Goal: Task Accomplishment & Management: Complete application form

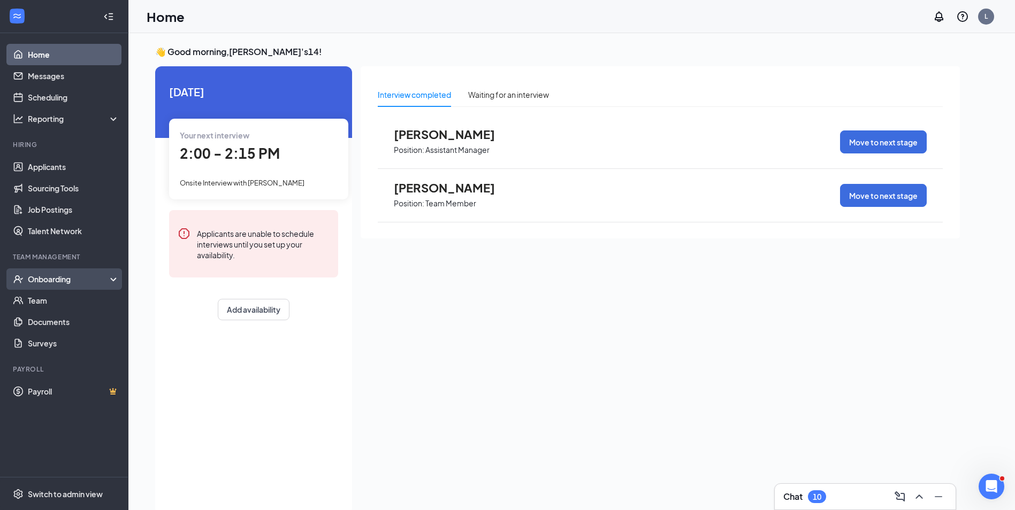
click at [75, 281] on div "Onboarding" at bounding box center [69, 279] width 82 height 11
click at [93, 282] on div "Onboarding" at bounding box center [69, 279] width 82 height 11
click at [95, 279] on div "Onboarding" at bounding box center [69, 279] width 82 height 11
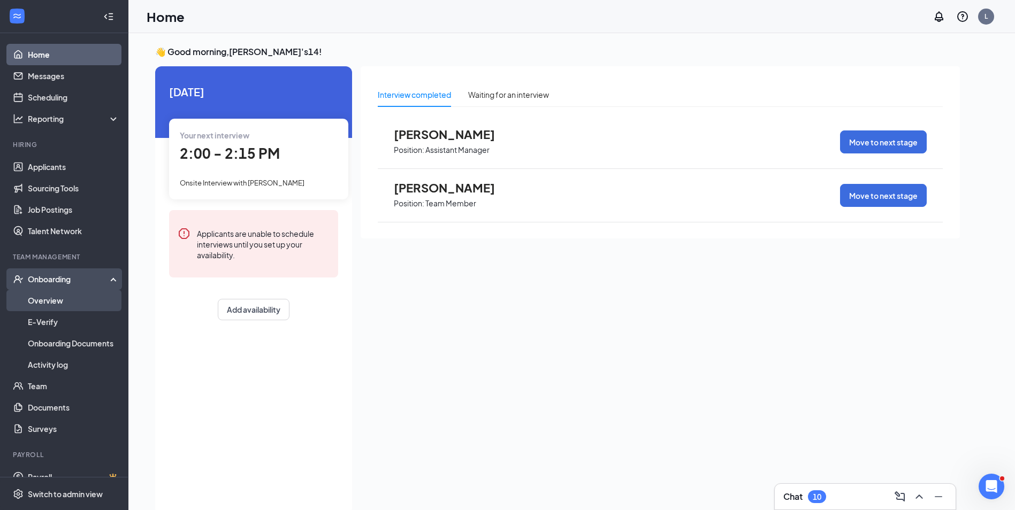
click at [59, 298] on link "Overview" at bounding box center [73, 300] width 91 height 21
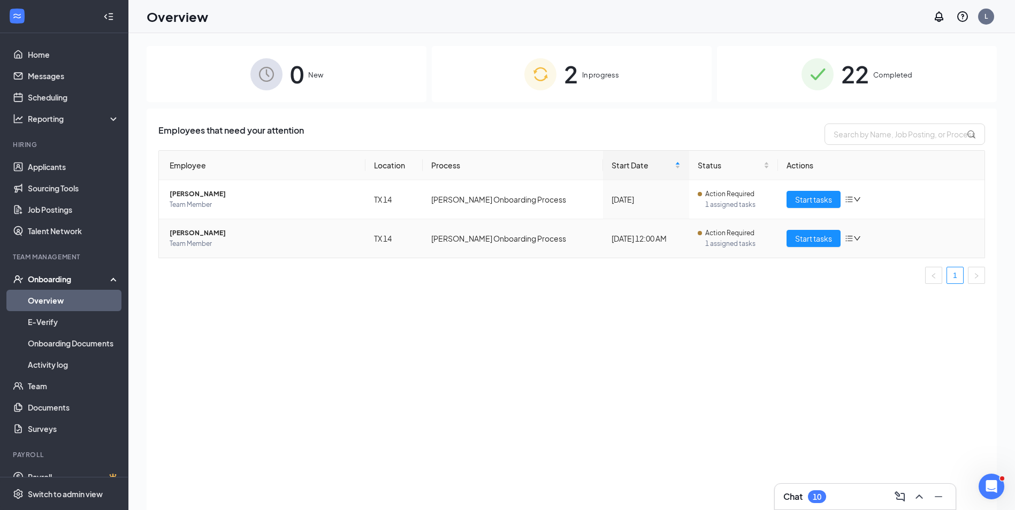
click at [177, 242] on span "Team Member" at bounding box center [263, 244] width 187 height 11
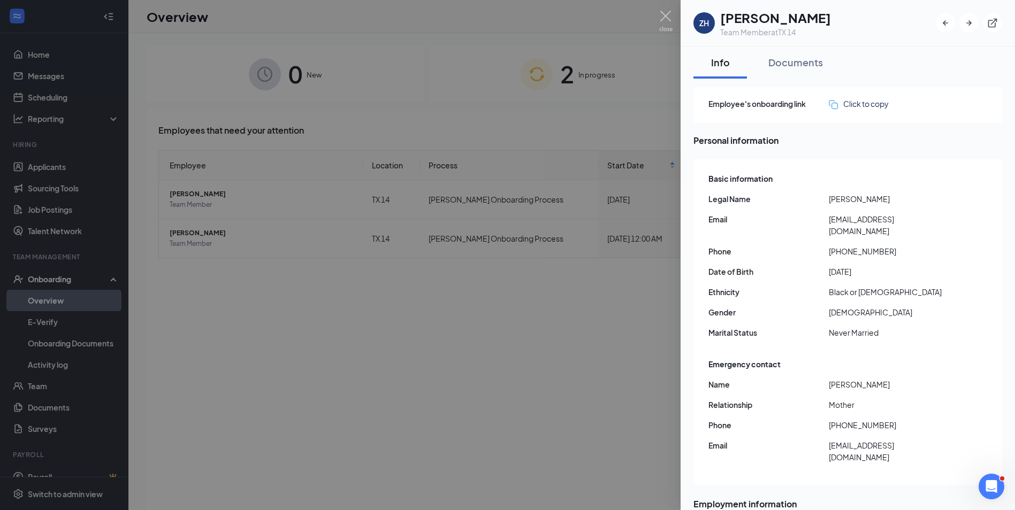
click at [795, 208] on div "Basic information Legal Name [PERSON_NAME] Email [EMAIL_ADDRESS][DOMAIN_NAME] P…" at bounding box center [848, 258] width 280 height 177
drag, startPoint x: 469, startPoint y: 367, endPoint x: 518, endPoint y: 316, distance: 71.1
click at [471, 358] on div at bounding box center [507, 255] width 1015 height 510
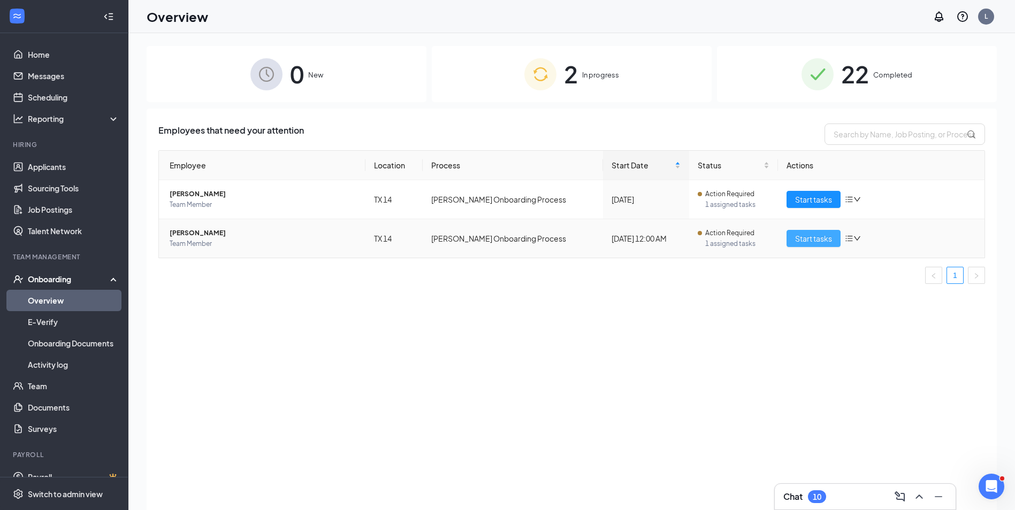
click at [806, 239] on span "Start tasks" at bounding box center [813, 239] width 37 height 12
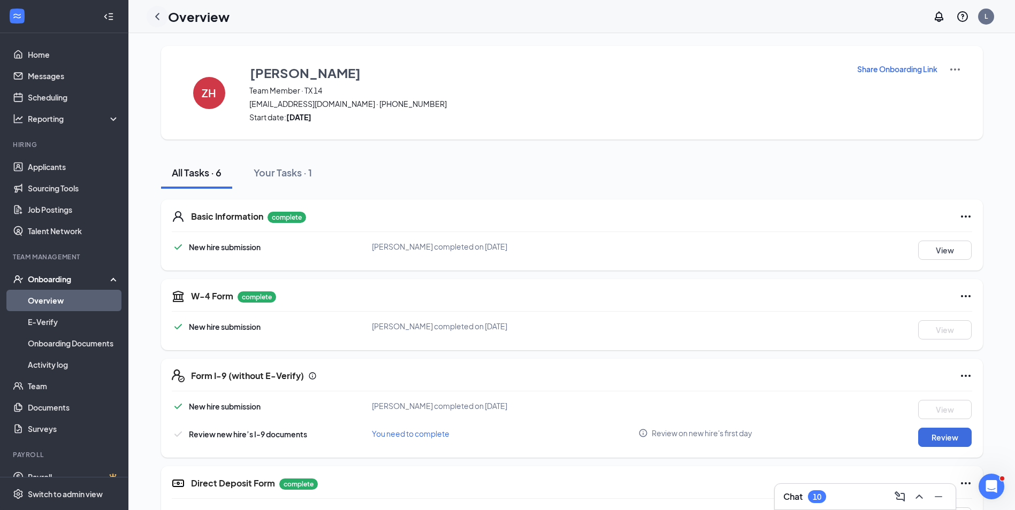
click at [158, 16] on icon "ChevronLeft" at bounding box center [157, 16] width 13 height 13
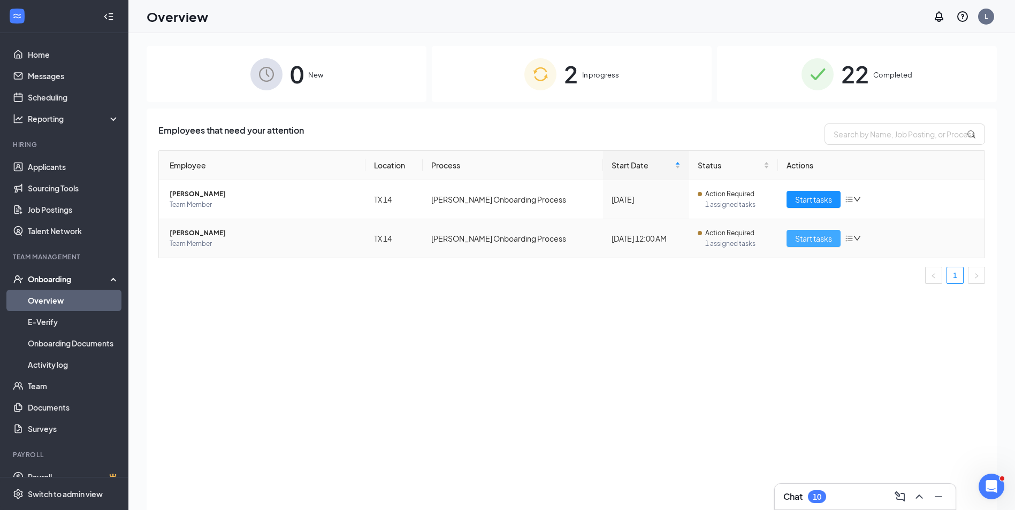
click at [810, 236] on span "Start tasks" at bounding box center [813, 239] width 37 height 12
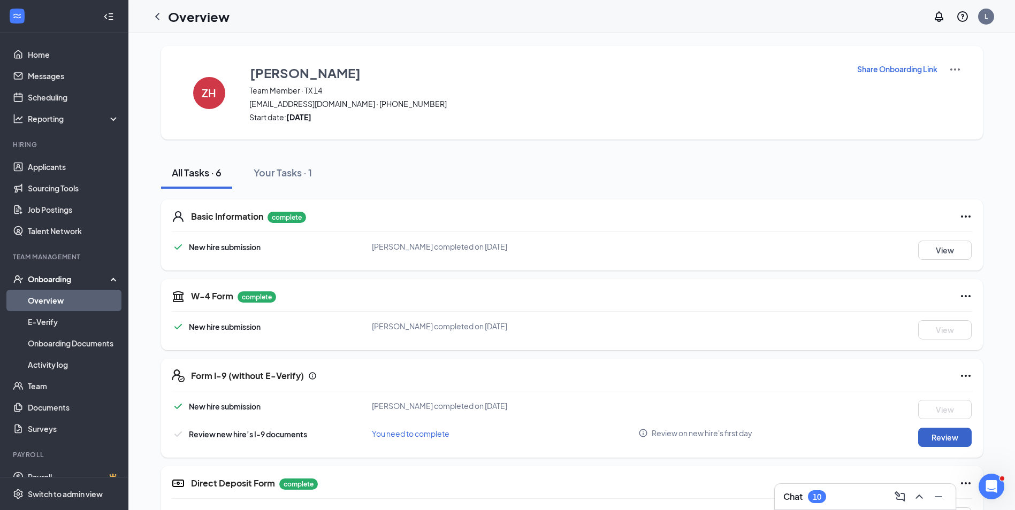
click at [942, 431] on button "Review" at bounding box center [944, 437] width 53 height 19
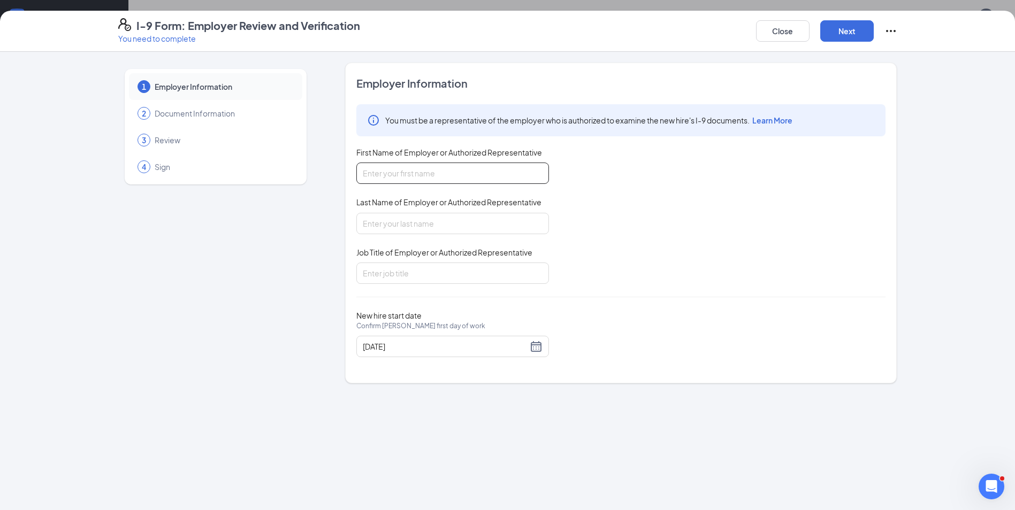
click at [471, 172] on input "First Name of Employer or Authorized Representative" at bounding box center [452, 173] width 193 height 21
type input "[PERSON_NAME]"
click at [413, 227] on input "Last Name of Employer or Authorized Representative" at bounding box center [452, 223] width 193 height 21
type input "[PERSON_NAME]"
click at [404, 278] on input "Job Title of Employer or Authorized Representative" at bounding box center [452, 273] width 193 height 21
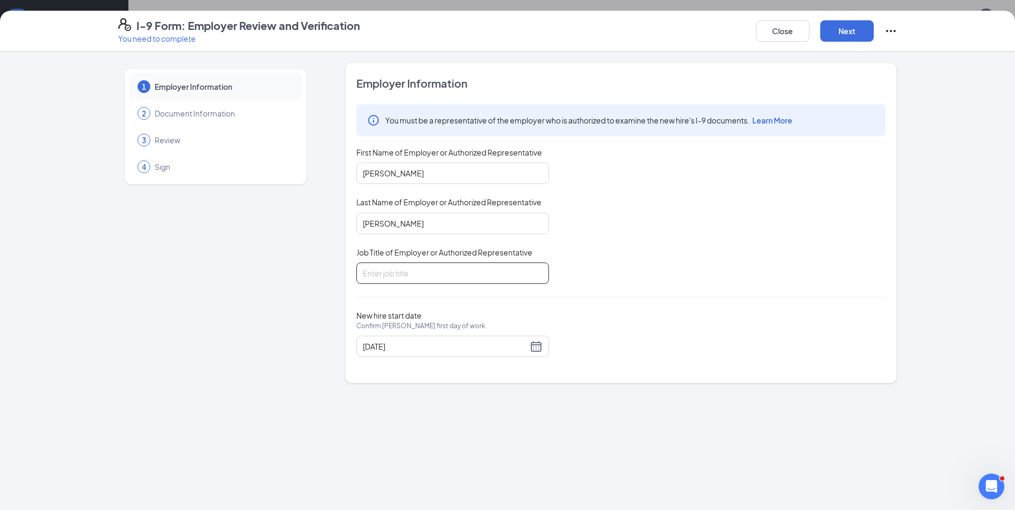
type input "OP"
click at [583, 234] on div "You must be a representative of the employer who is authorized to examine the n…" at bounding box center [620, 194] width 529 height 180
click at [855, 29] on button "Next" at bounding box center [846, 30] width 53 height 21
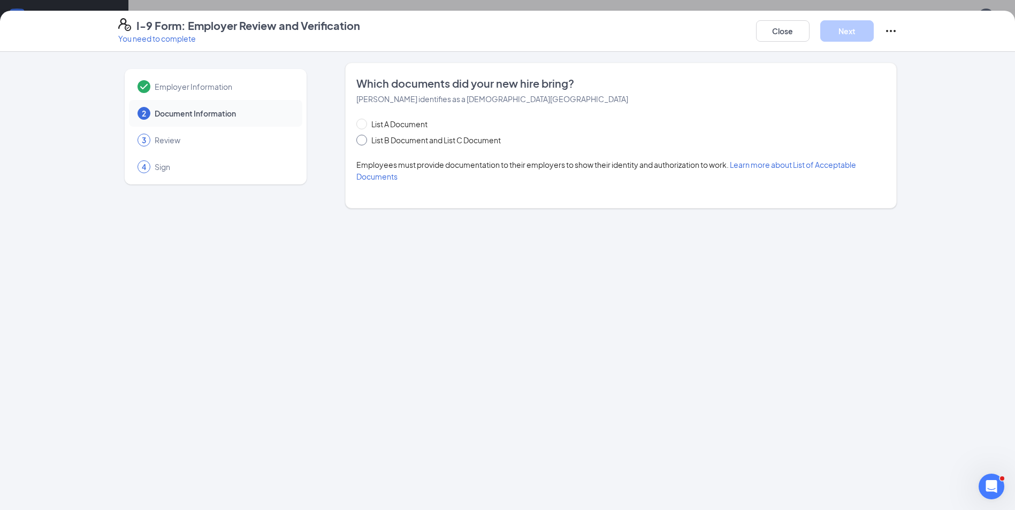
click at [401, 141] on span "List B Document and List C Document" at bounding box center [436, 140] width 138 height 12
click at [364, 141] on input "List B Document and List C Document" at bounding box center [359, 138] width 7 height 7
radio input "true"
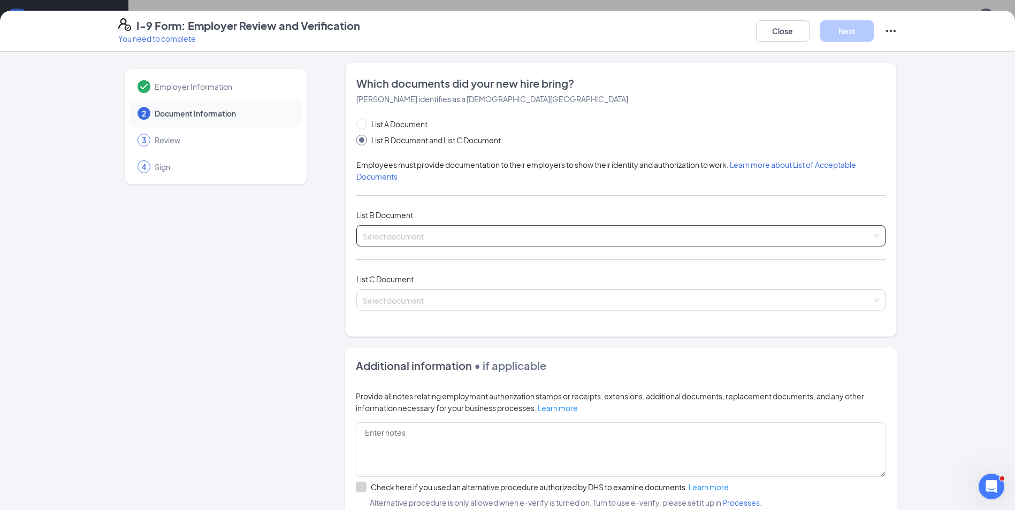
click at [420, 228] on input "search" at bounding box center [617, 234] width 509 height 16
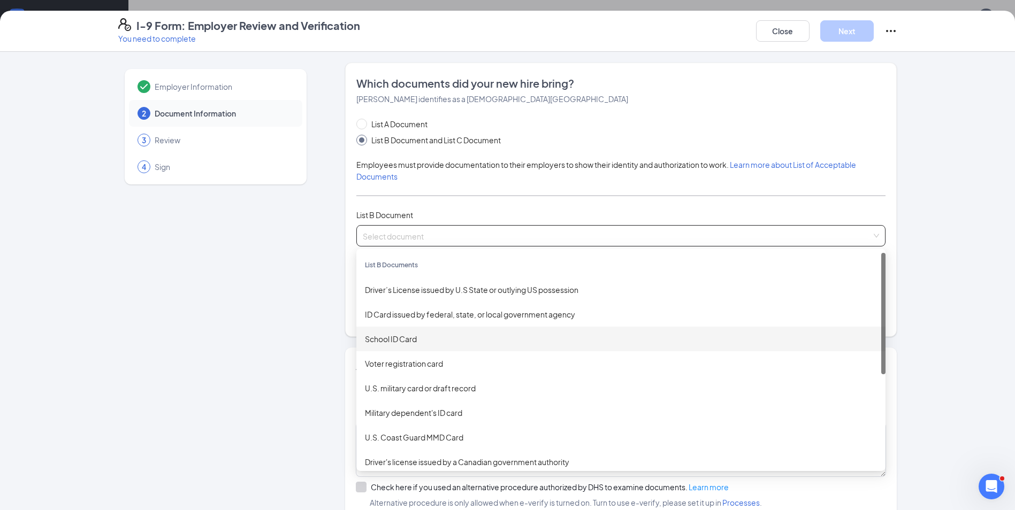
click at [421, 343] on div "School ID Card" at bounding box center [621, 339] width 512 height 12
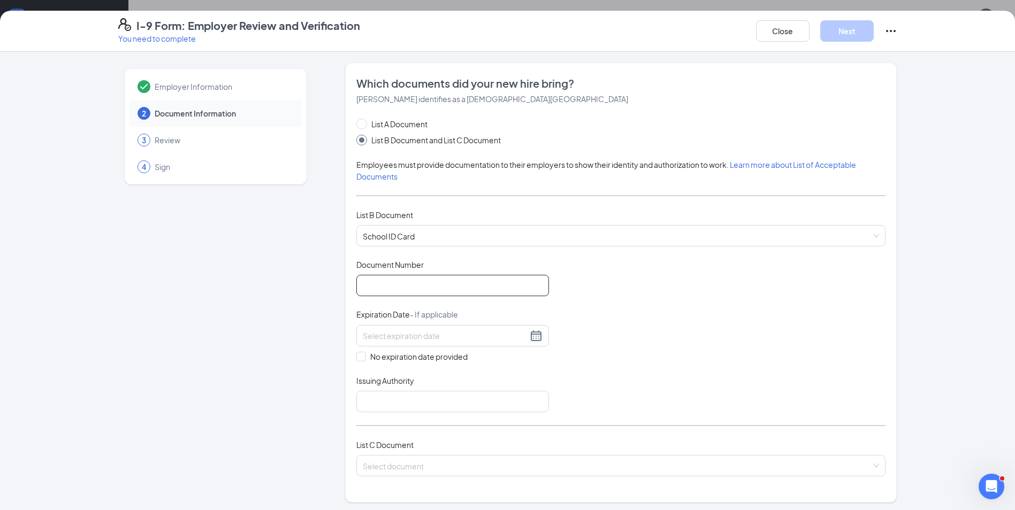
click at [422, 291] on input "Document Number" at bounding box center [452, 285] width 193 height 21
click at [597, 311] on div "Document Title School ID Card Document Number Expiration Date - If applicable N…" at bounding box center [620, 335] width 529 height 153
click at [475, 292] on input "Document Number" at bounding box center [452, 285] width 193 height 21
type input "[DATE]-[DATE]"
click at [415, 342] on div at bounding box center [452, 335] width 193 height 21
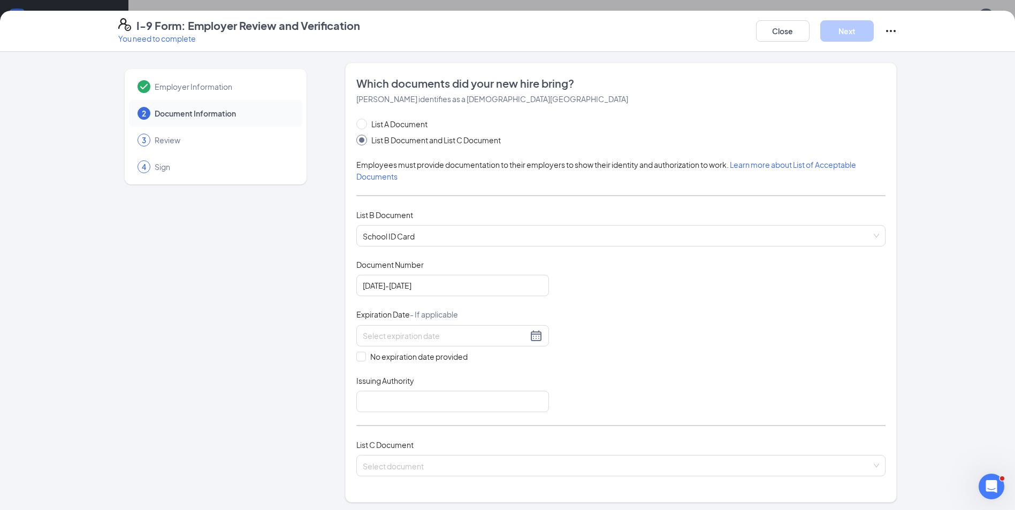
click at [579, 334] on div "Document Title School ID Card Document Number [DATE]-[DATE] Expiration Date - I…" at bounding box center [620, 335] width 529 height 153
click at [466, 332] on input at bounding box center [445, 336] width 165 height 12
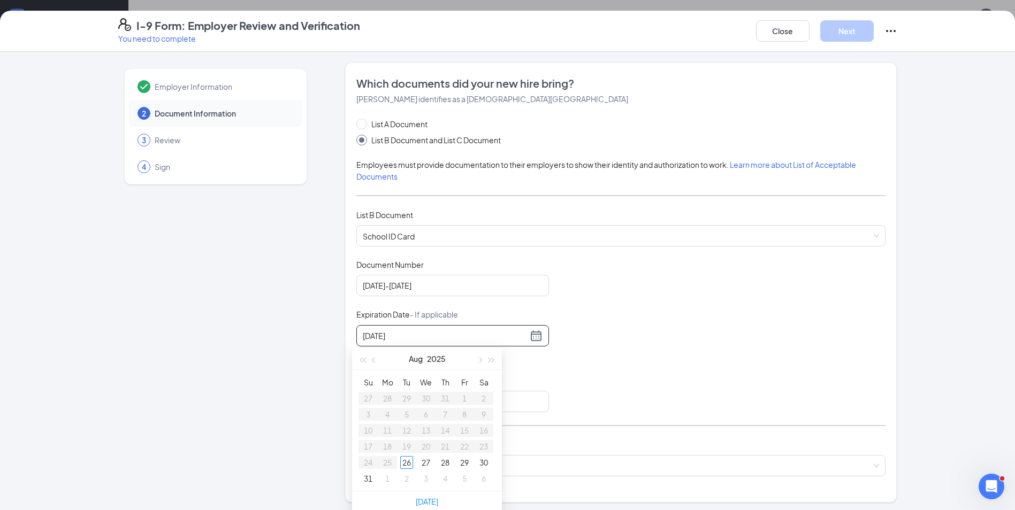
type input "[DATE]"
click at [735, 328] on div "Document Title School ID Card Document Number [DATE]-[DATE] Expiration Date - I…" at bounding box center [620, 335] width 529 height 153
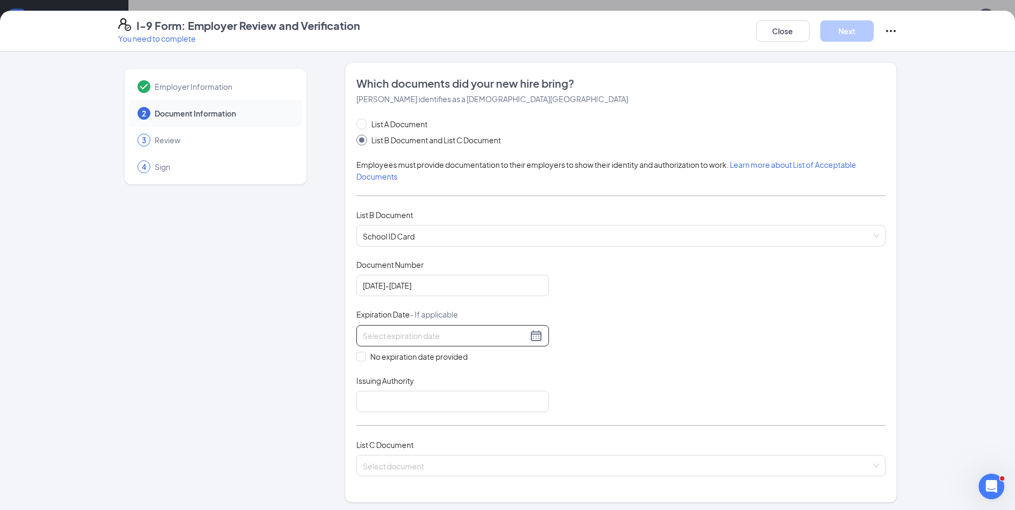
click at [413, 329] on div at bounding box center [453, 335] width 180 height 13
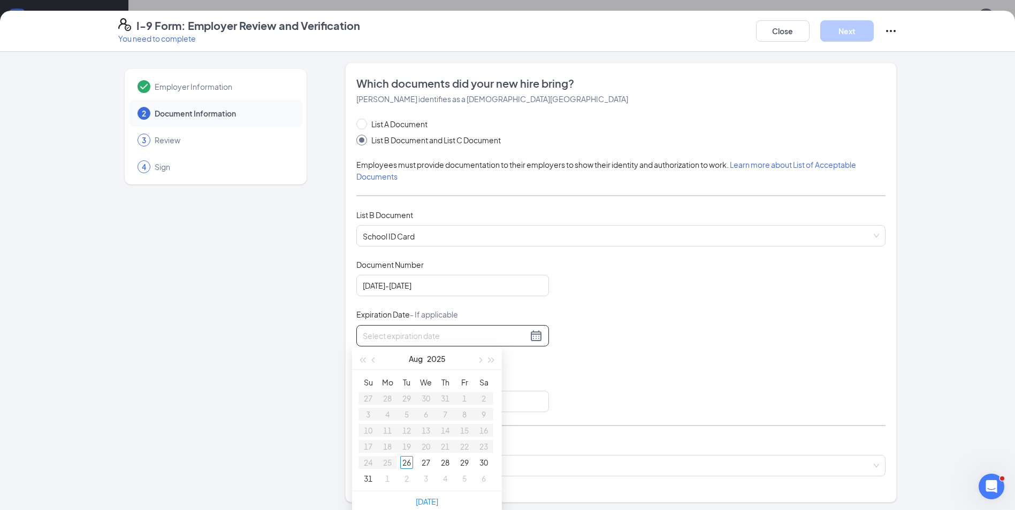
click at [534, 339] on div at bounding box center [453, 335] width 180 height 13
click at [481, 359] on span "button" at bounding box center [479, 360] width 5 height 5
click at [374, 363] on span "button" at bounding box center [374, 360] width 5 height 5
click at [478, 357] on button "button" at bounding box center [479, 358] width 12 height 21
click at [481, 358] on button "button" at bounding box center [479, 358] width 12 height 21
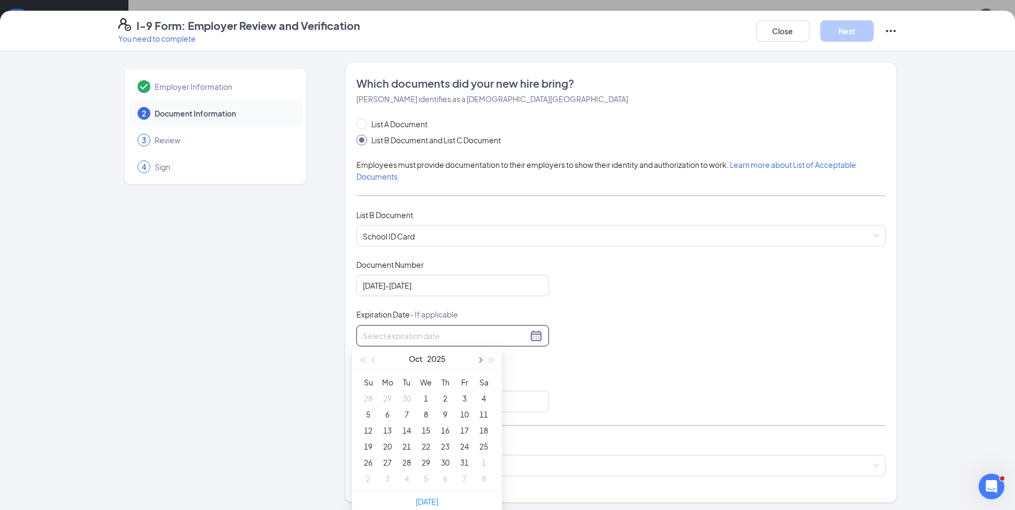
click at [481, 358] on button "button" at bounding box center [479, 358] width 12 height 21
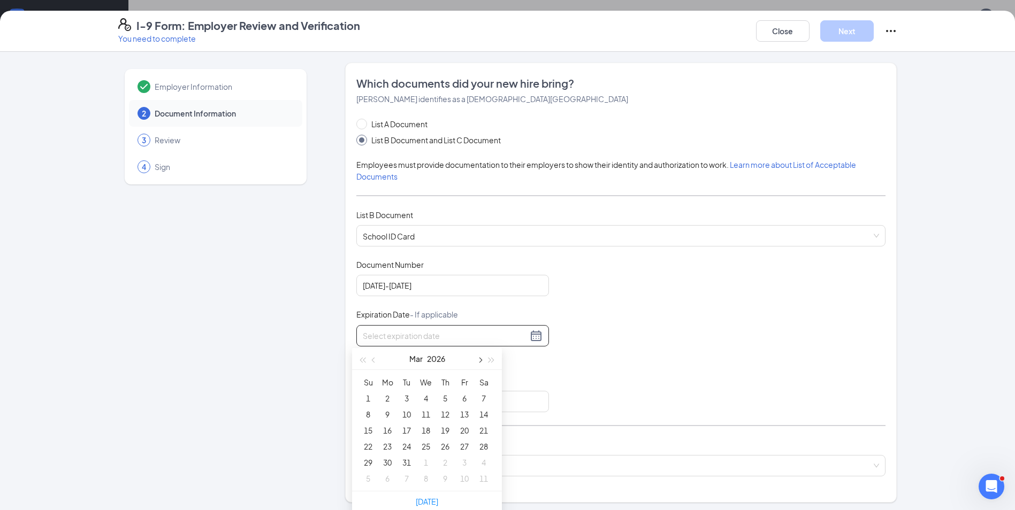
click at [481, 358] on button "button" at bounding box center [479, 358] width 12 height 21
click at [371, 358] on button "button" at bounding box center [374, 358] width 12 height 21
type input "[DATE]"
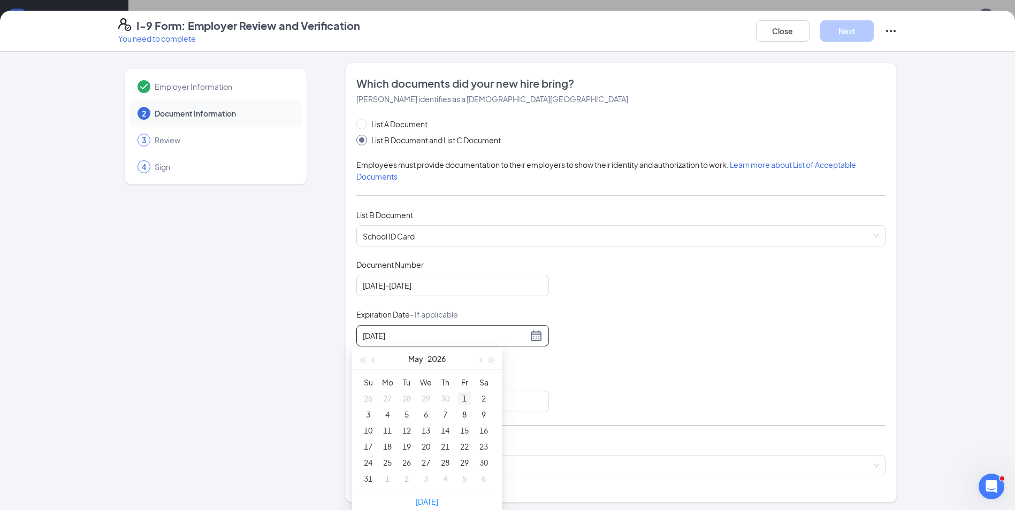
type input "[DATE]"
click at [465, 397] on div "1" at bounding box center [464, 398] width 13 height 13
click at [677, 353] on div "Document Title School ID Card Document Number [DATE]-[DATE] Expiration Date - I…" at bounding box center [620, 335] width 529 height 153
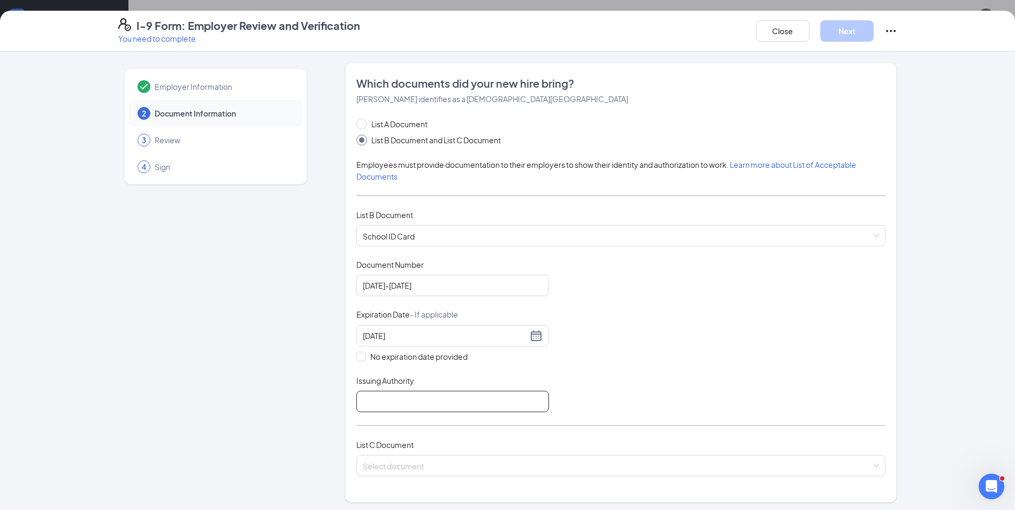
click at [413, 405] on input "Issuing Authority" at bounding box center [452, 401] width 193 height 21
type input "Tyler High Schhol"
click at [630, 328] on div "Document Title School ID Card Document Number [DATE]-[DATE] Expiration Date - I…" at bounding box center [620, 335] width 529 height 153
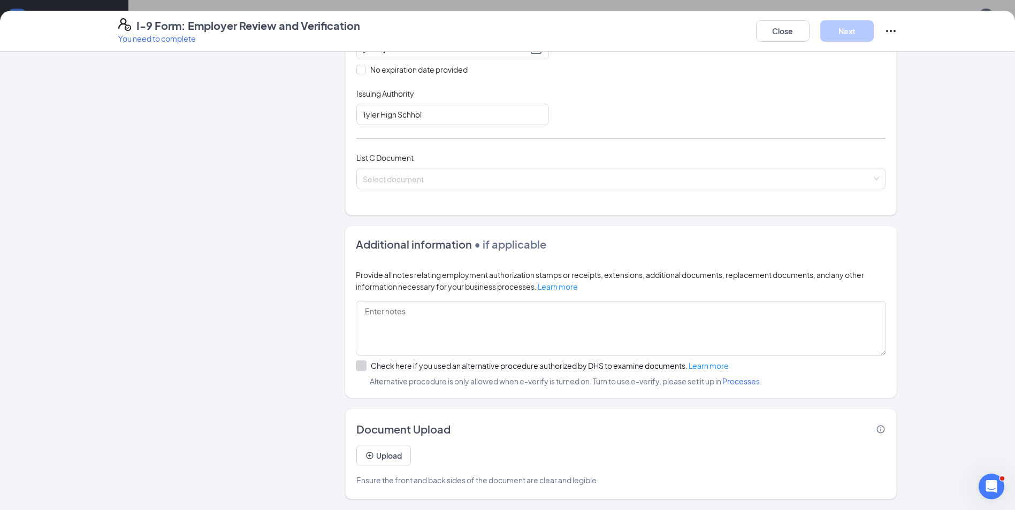
scroll to position [124, 0]
click at [424, 172] on input "search" at bounding box center [617, 176] width 509 height 16
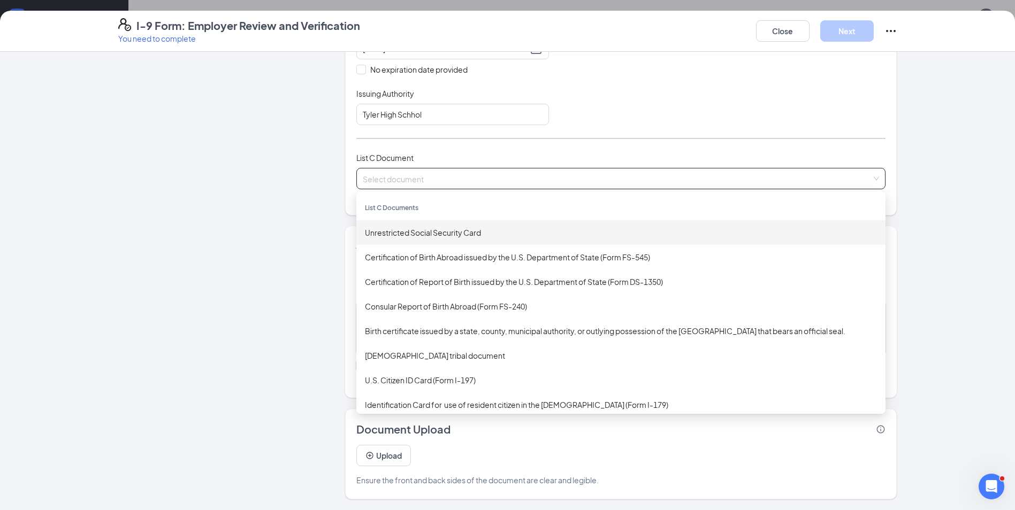
click at [491, 231] on div "Unrestricted Social Security Card" at bounding box center [621, 233] width 512 height 12
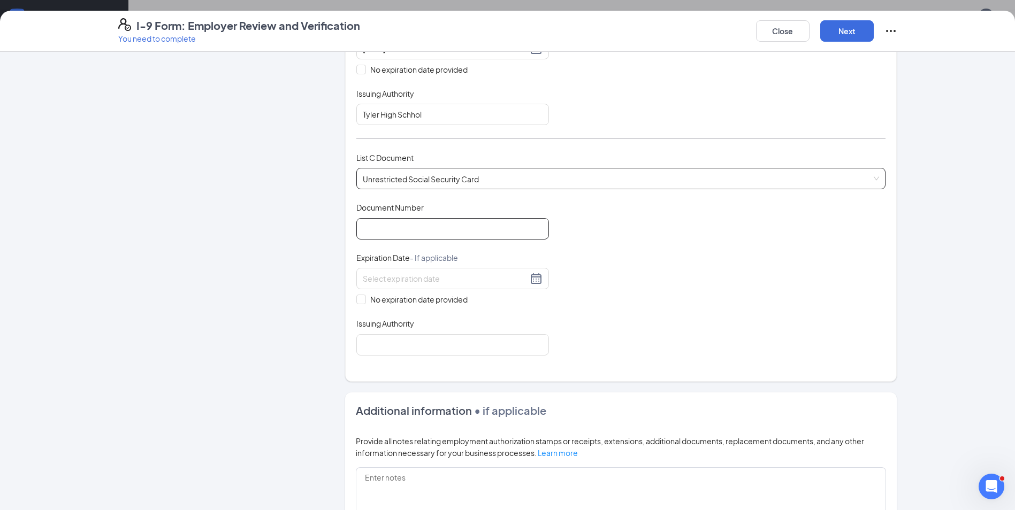
click at [485, 232] on input "Document Number" at bounding box center [452, 228] width 193 height 21
type input "641190280"
click at [626, 254] on div "Document Title Unrestricted Social Security Card Document Number 641190280 Expi…" at bounding box center [620, 278] width 529 height 153
click at [442, 283] on input at bounding box center [445, 279] width 165 height 12
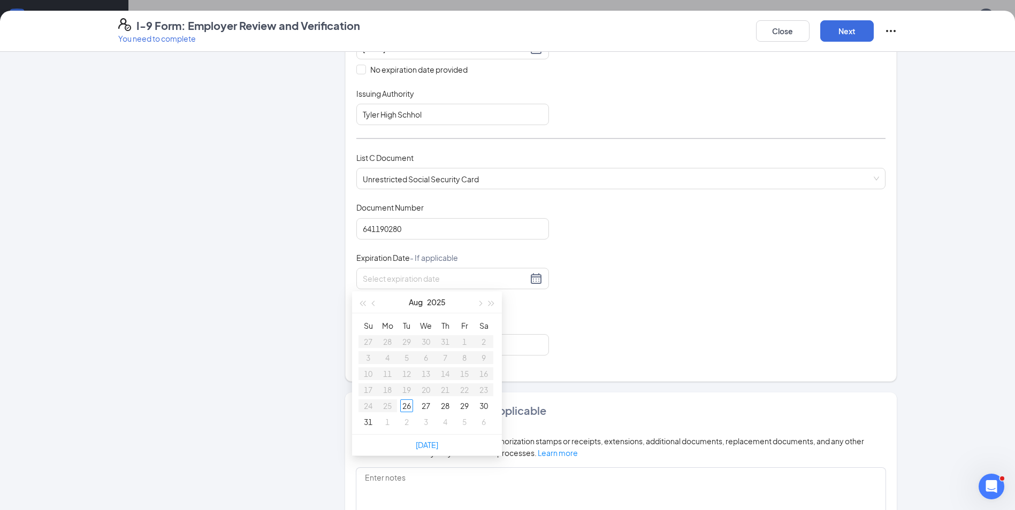
drag, startPoint x: 581, startPoint y: 301, endPoint x: 561, endPoint y: 314, distance: 23.6
click at [580, 301] on div "Document Title Unrestricted Social Security Card Document Number 641190280 Expi…" at bounding box center [620, 278] width 529 height 153
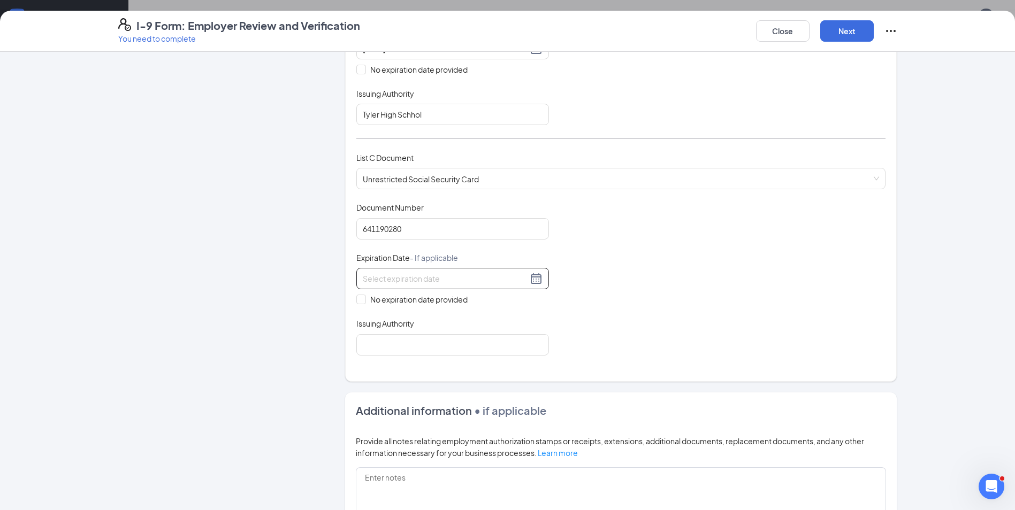
click at [453, 275] on input at bounding box center [445, 279] width 165 height 12
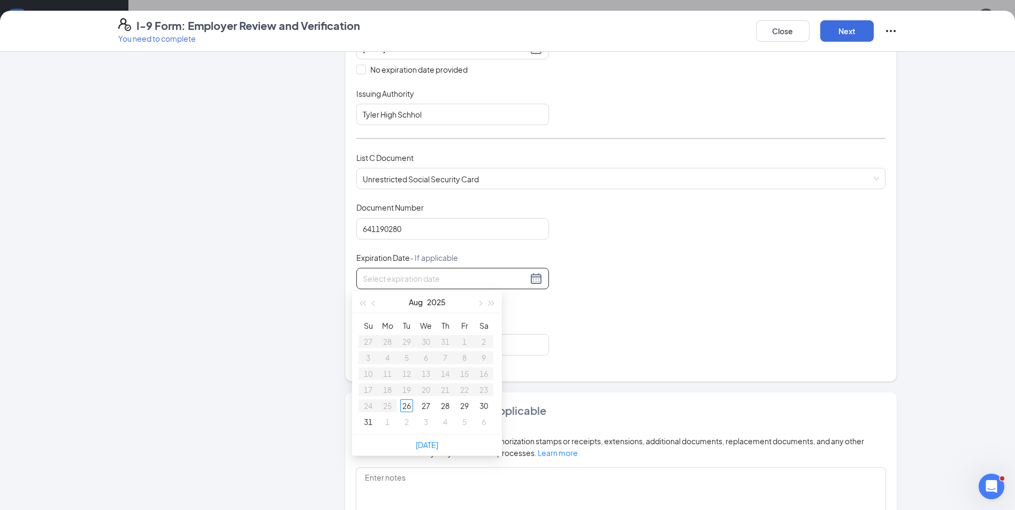
click at [619, 328] on div "Document Title Unrestricted Social Security Card Document Number 641190280 Expi…" at bounding box center [620, 278] width 529 height 153
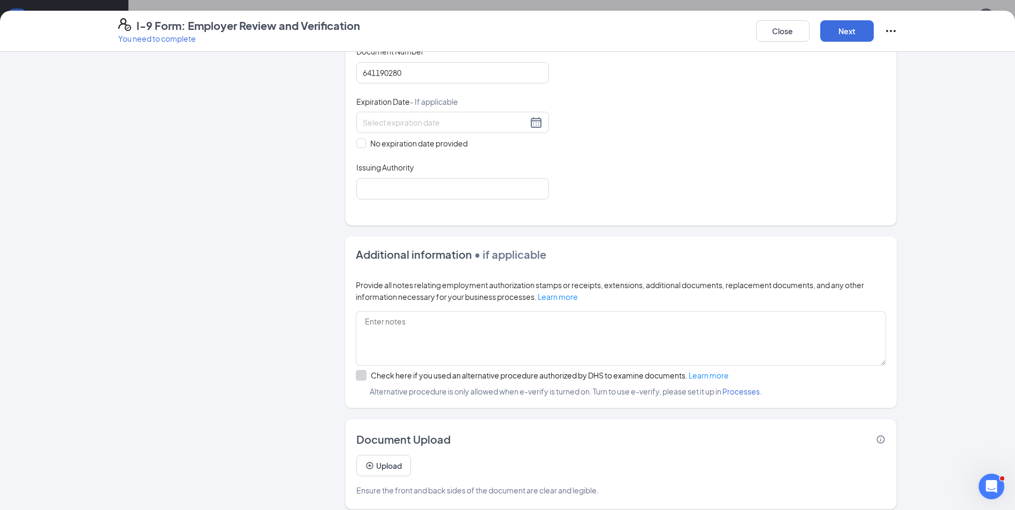
scroll to position [448, 0]
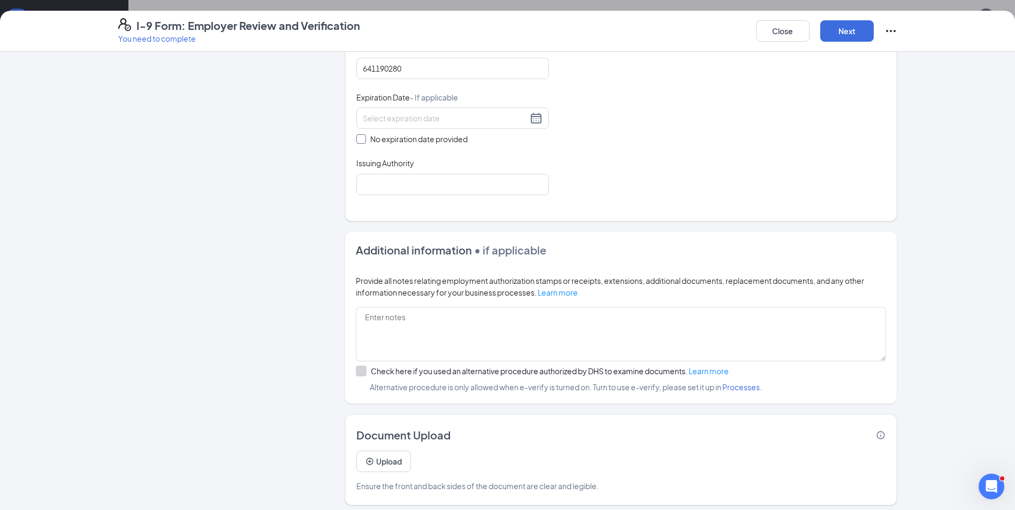
click at [366, 139] on span "No expiration date provided" at bounding box center [419, 139] width 106 height 12
click at [363, 139] on input "No expiration date provided" at bounding box center [359, 137] width 7 height 7
checkbox input "true"
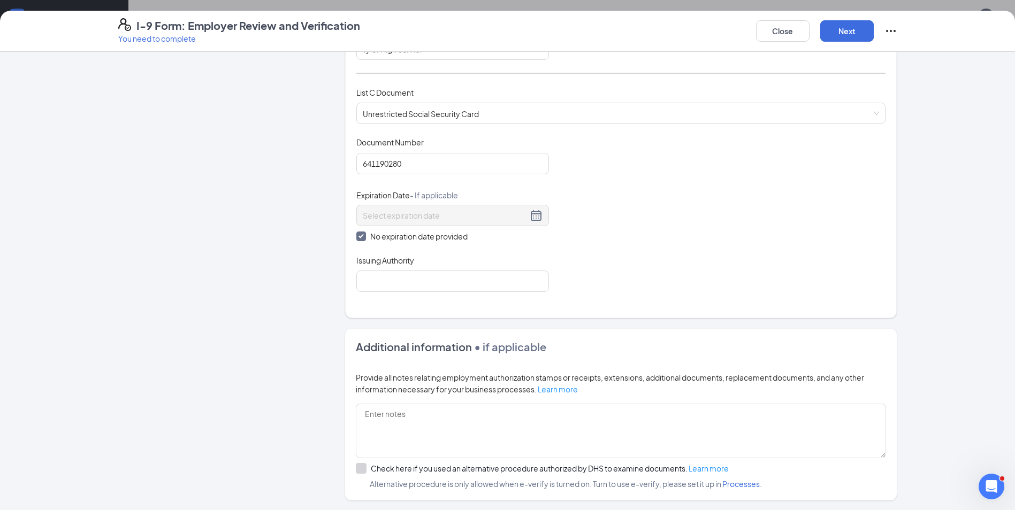
scroll to position [341, 0]
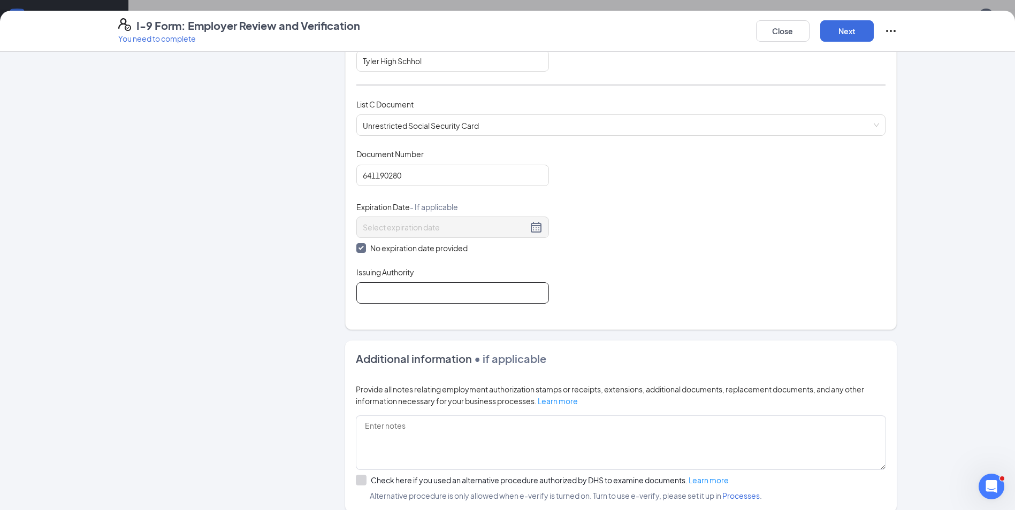
click at [492, 286] on input "Issuing Authority" at bounding box center [452, 292] width 193 height 21
type input "[GEOGRAPHIC_DATA]"
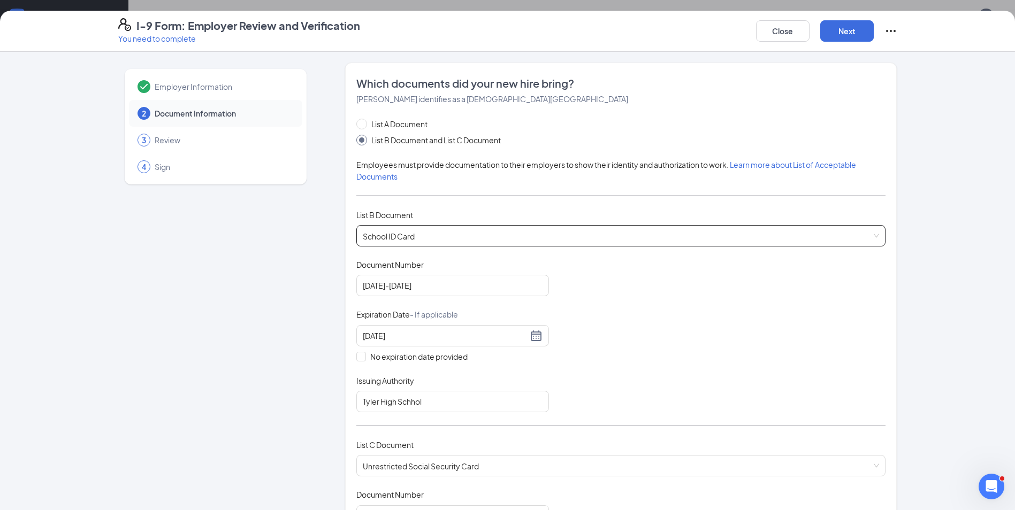
scroll to position [0, 0]
click at [848, 26] on button "Next" at bounding box center [846, 30] width 53 height 21
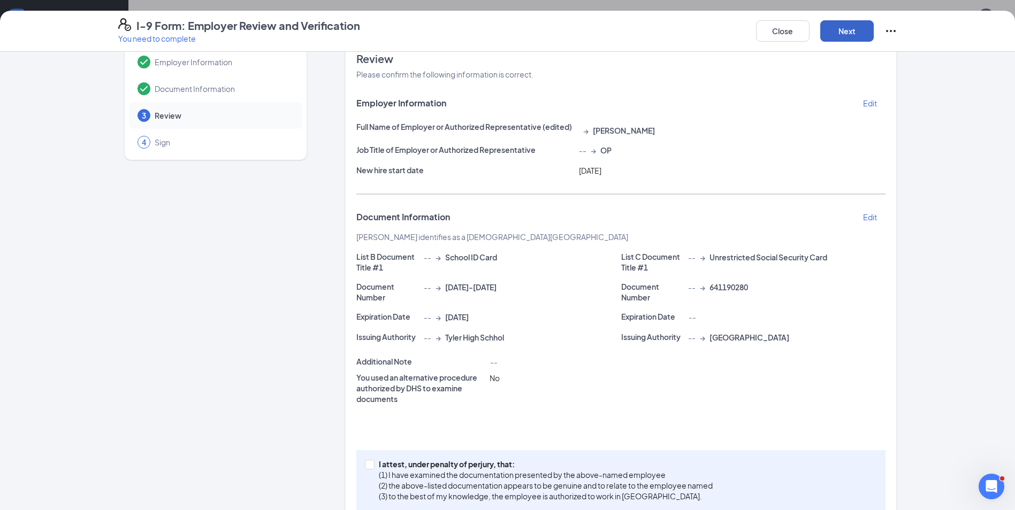
scroll to position [49, 0]
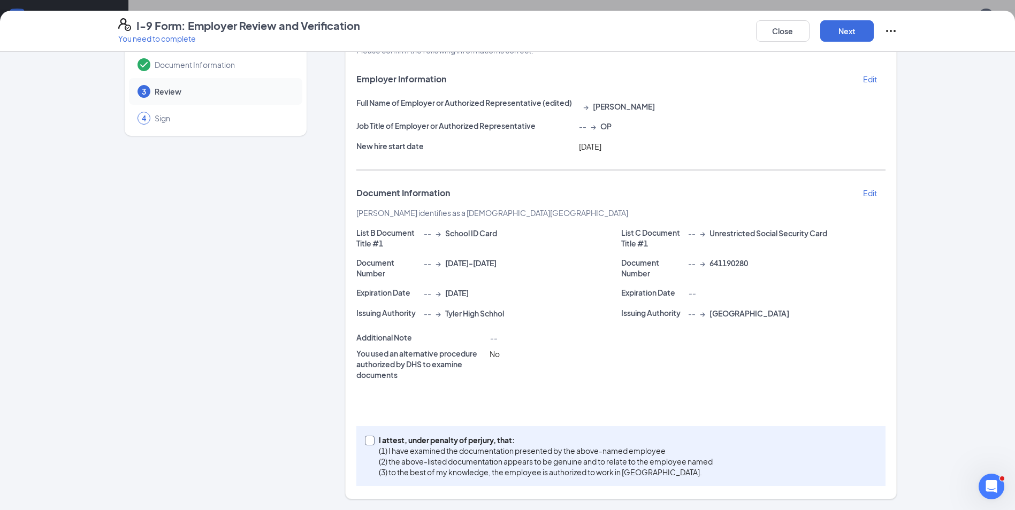
click at [374, 441] on span "I attest, under penalty of [PERSON_NAME], that: (1) I have examined the documen…" at bounding box center [545, 456] width 342 height 43
click at [372, 441] on input "I attest, under penalty of [PERSON_NAME], that: (1) I have examined the documen…" at bounding box center [368, 439] width 7 height 7
checkbox input "true"
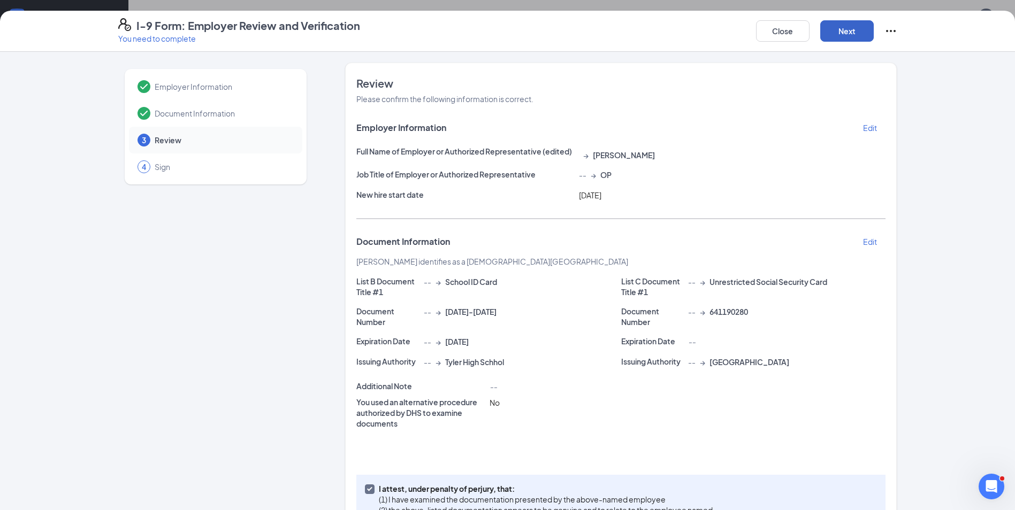
click at [844, 32] on button "Next" at bounding box center [846, 30] width 53 height 21
